Goal: Task Accomplishment & Management: Manage account settings

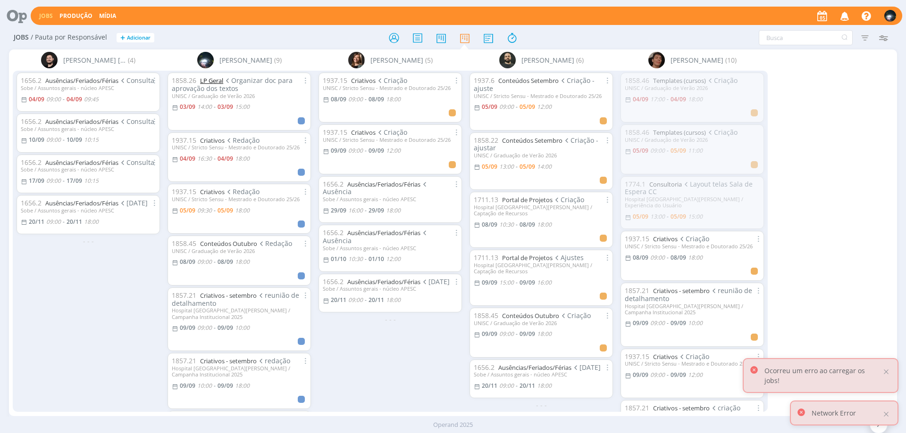
click at [217, 80] on link "LP Geral" at bounding box center [211, 80] width 23 height 8
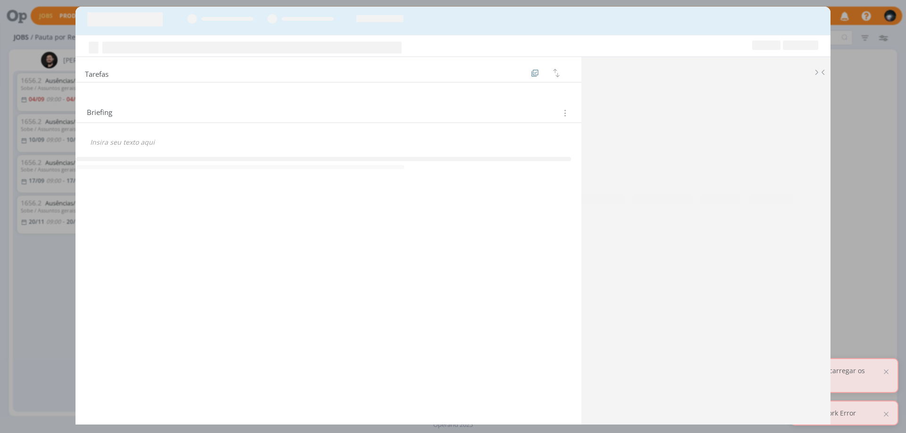
click at [26, 294] on div "Tarefas Ordenar por: Prazo crescente Prazo decrescente Ordem original Briefing …" at bounding box center [453, 216] width 906 height 433
click at [27, 294] on div "Tarefas Ordenar por: Prazo crescente Prazo decrescente Ordem original Briefing …" at bounding box center [453, 216] width 906 height 433
click at [27, 293] on div "Tarefas Ordenar por: Prazo crescente Prazo decrescente Ordem original Briefing …" at bounding box center [453, 216] width 906 height 433
click at [815, 16] on div "dialog" at bounding box center [452, 21] width 755 height 28
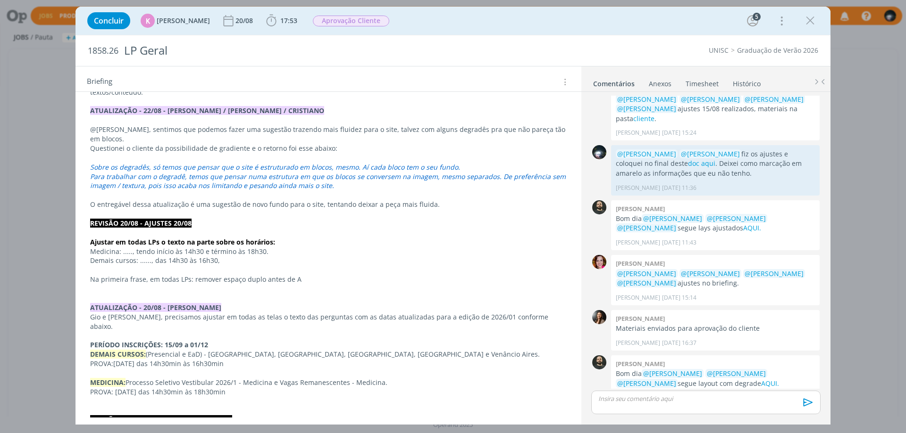
scroll to position [189, 0]
